Goal: Communication & Community: Participate in discussion

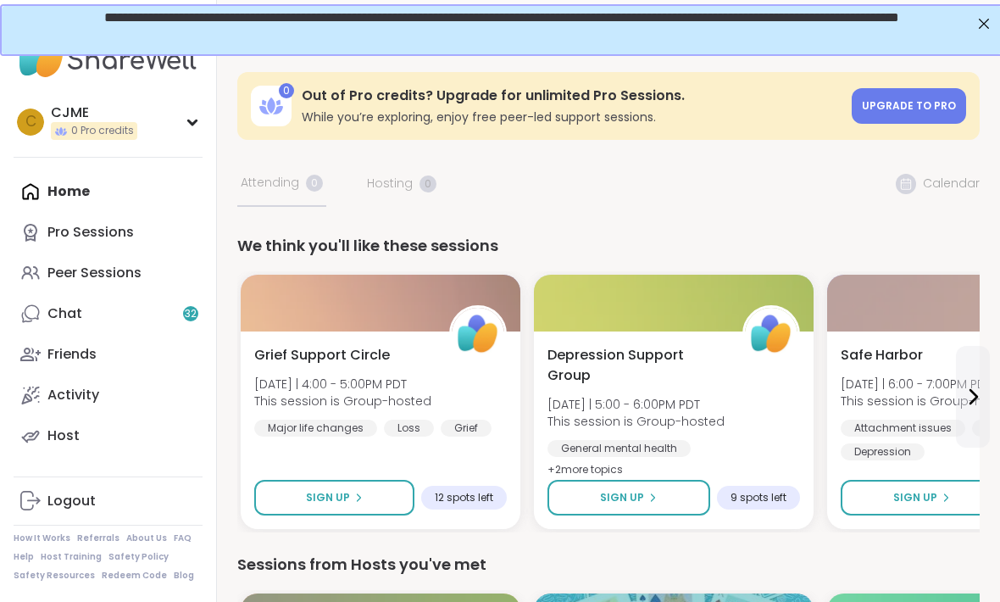
click at [102, 266] on div "Peer Sessions" at bounding box center [94, 272] width 94 height 19
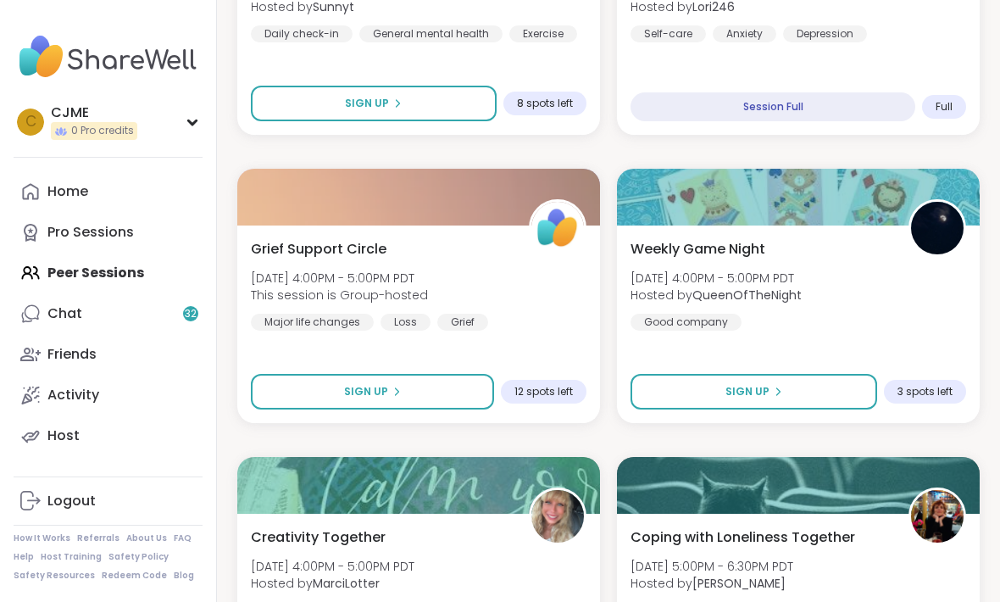
scroll to position [1511, 0]
click at [668, 389] on button "Sign Up" at bounding box center [753, 392] width 247 height 36
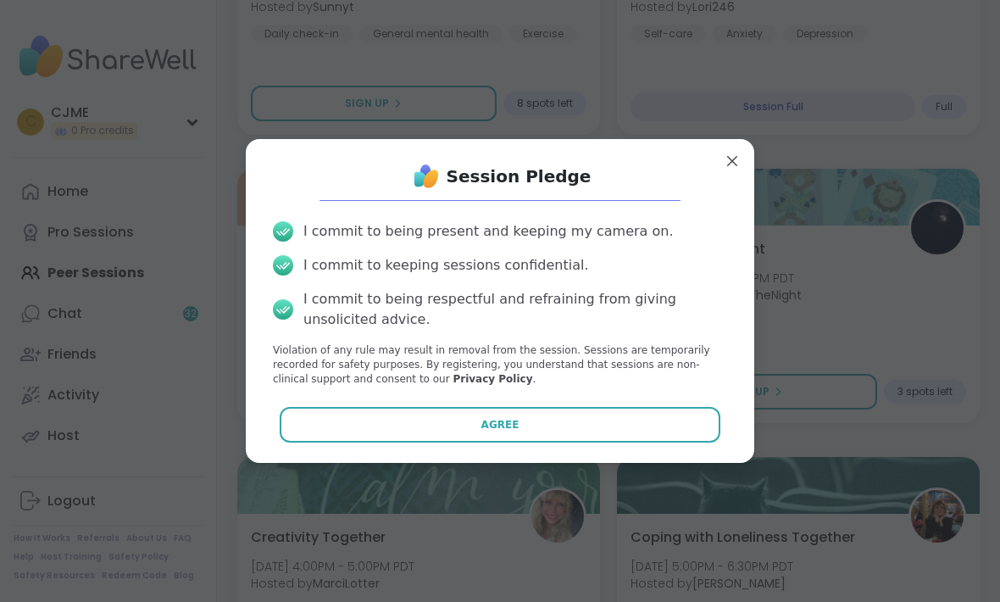
click at [424, 425] on button "Agree" at bounding box center [500, 425] width 441 height 36
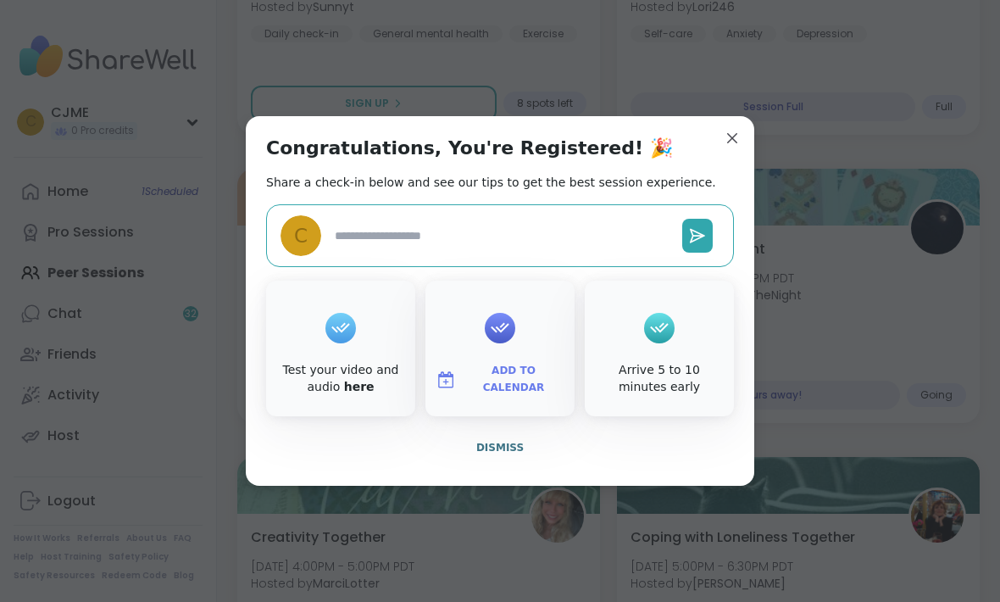
click at [713, 143] on div "Congratulations, You're Registered! 🎉 Share a check-in below and see our tips t…" at bounding box center [500, 300] width 508 height 369
click at [716, 148] on div "Congratulations, You're Registered! 🎉 Share a check-in below and see our tips t…" at bounding box center [500, 300] width 508 height 369
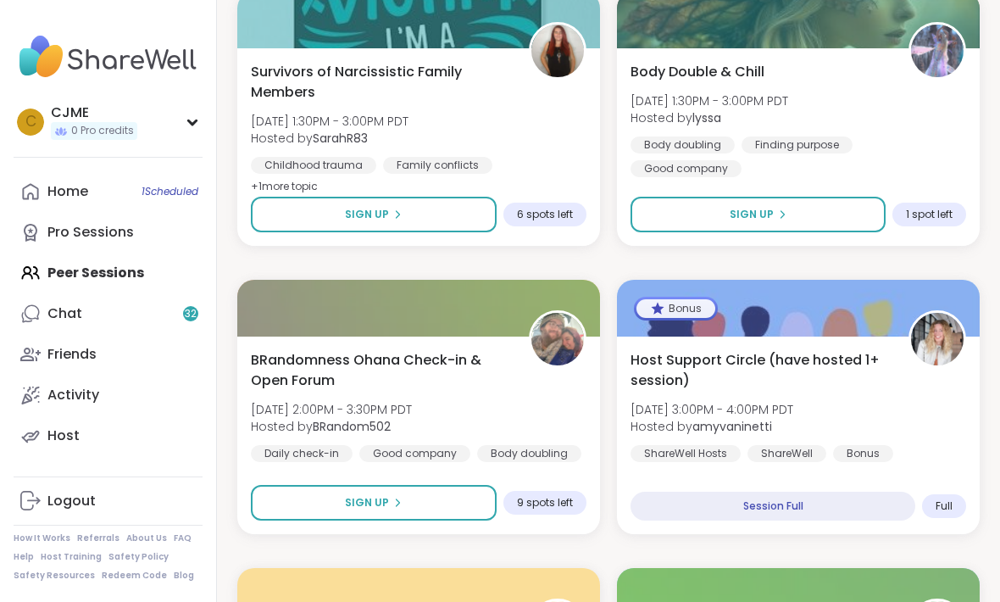
scroll to position [535, 0]
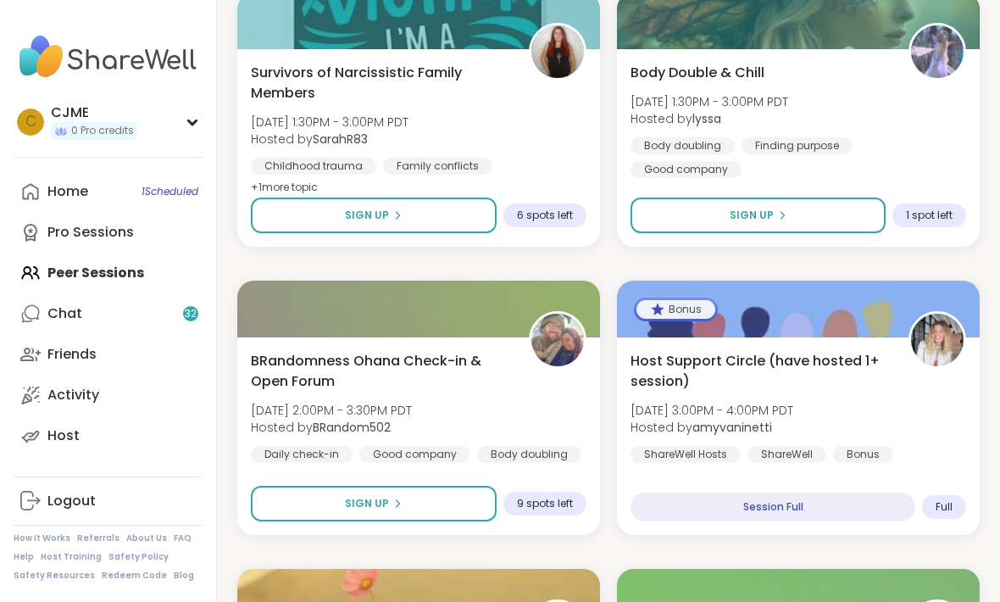
click at [293, 499] on button "Sign Up" at bounding box center [374, 503] width 246 height 36
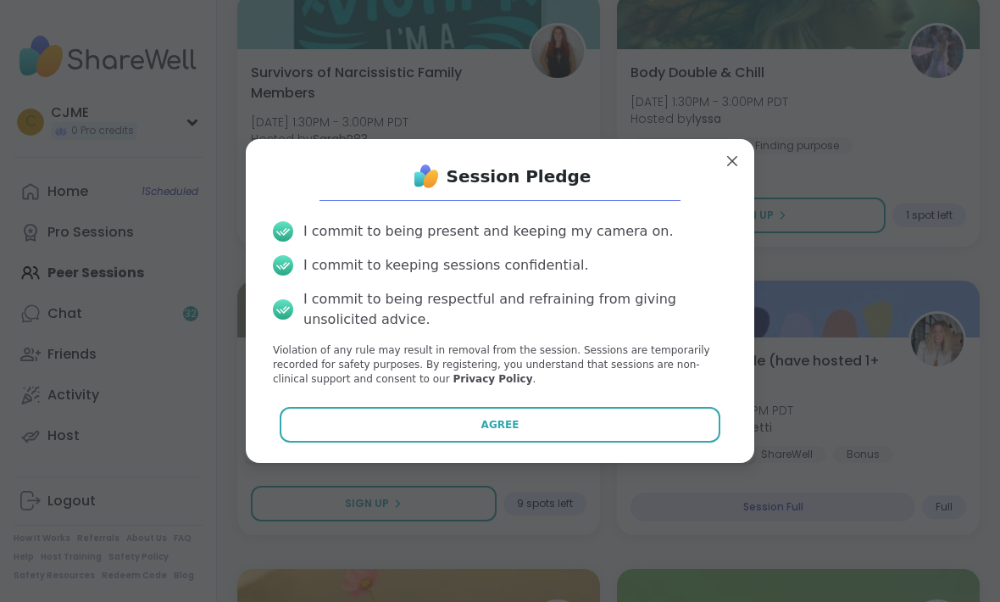
click at [307, 442] on button "Agree" at bounding box center [500, 425] width 441 height 36
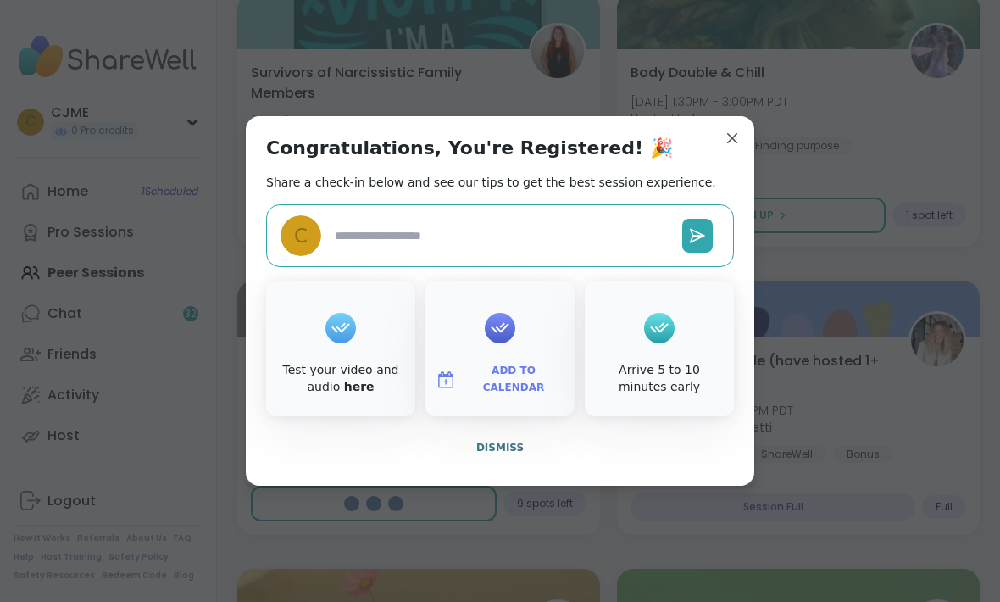
type textarea "*"
click at [495, 465] on button "Dismiss" at bounding box center [500, 448] width 468 height 36
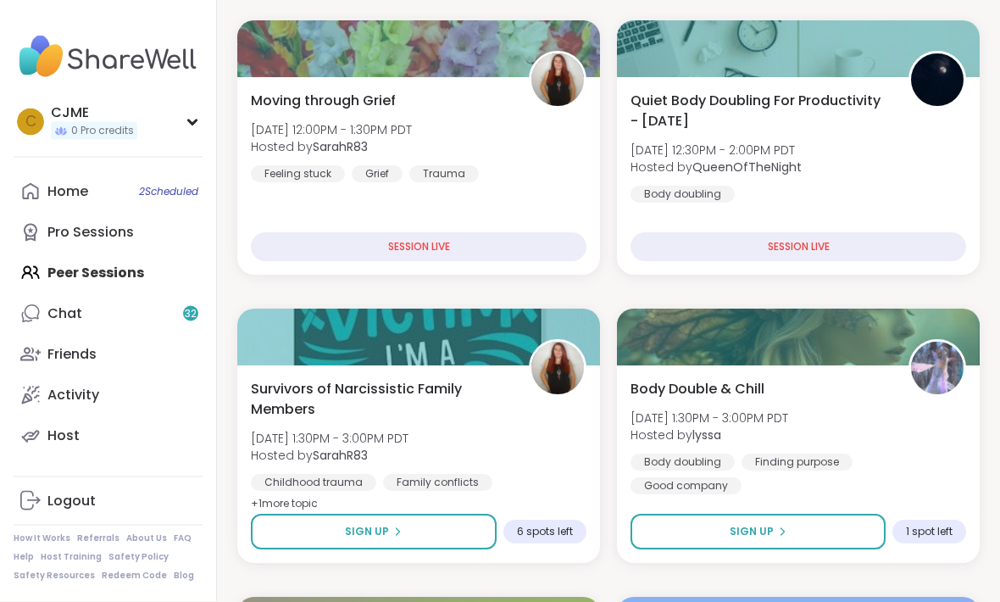
scroll to position [218, 0]
